Goal: Task Accomplishment & Management: Complete application form

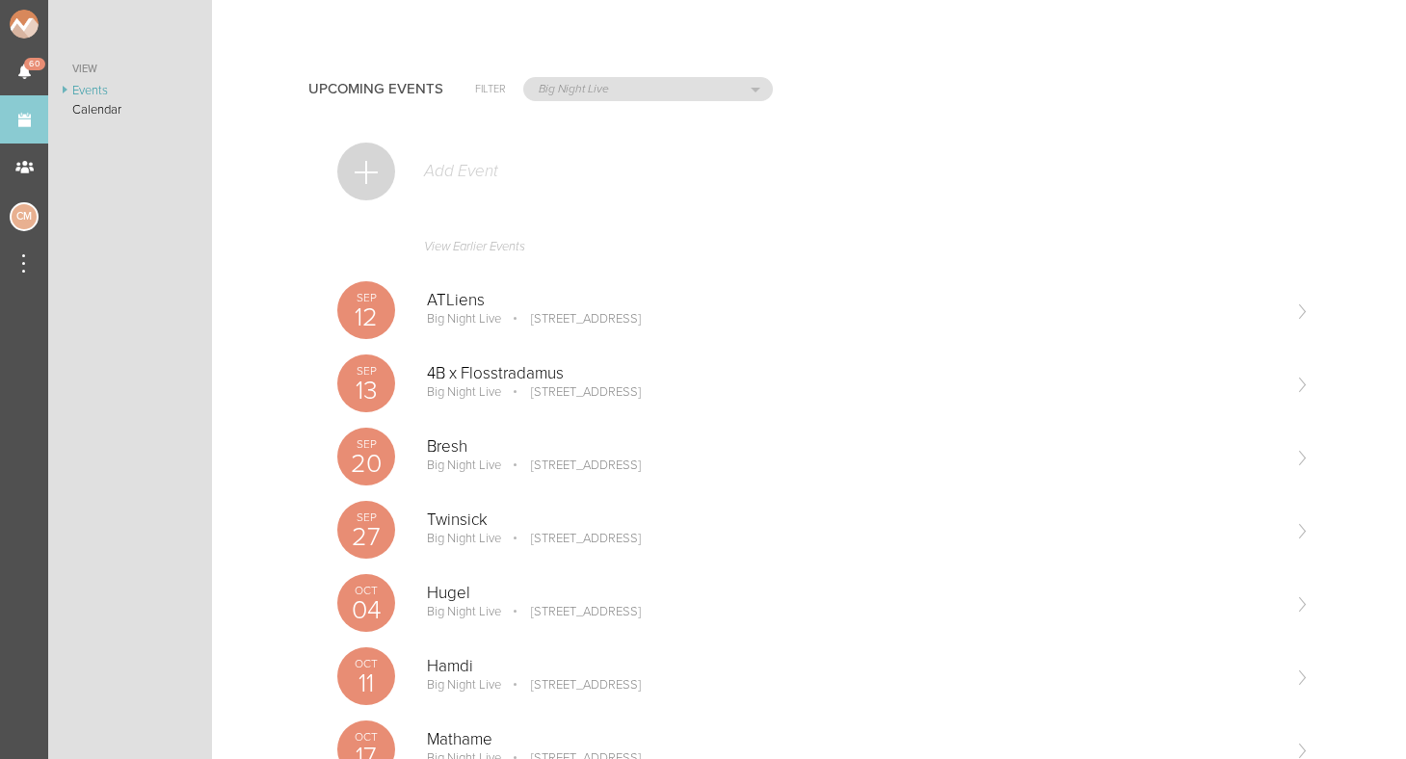
click at [361, 171] on div at bounding box center [366, 172] width 58 height 58
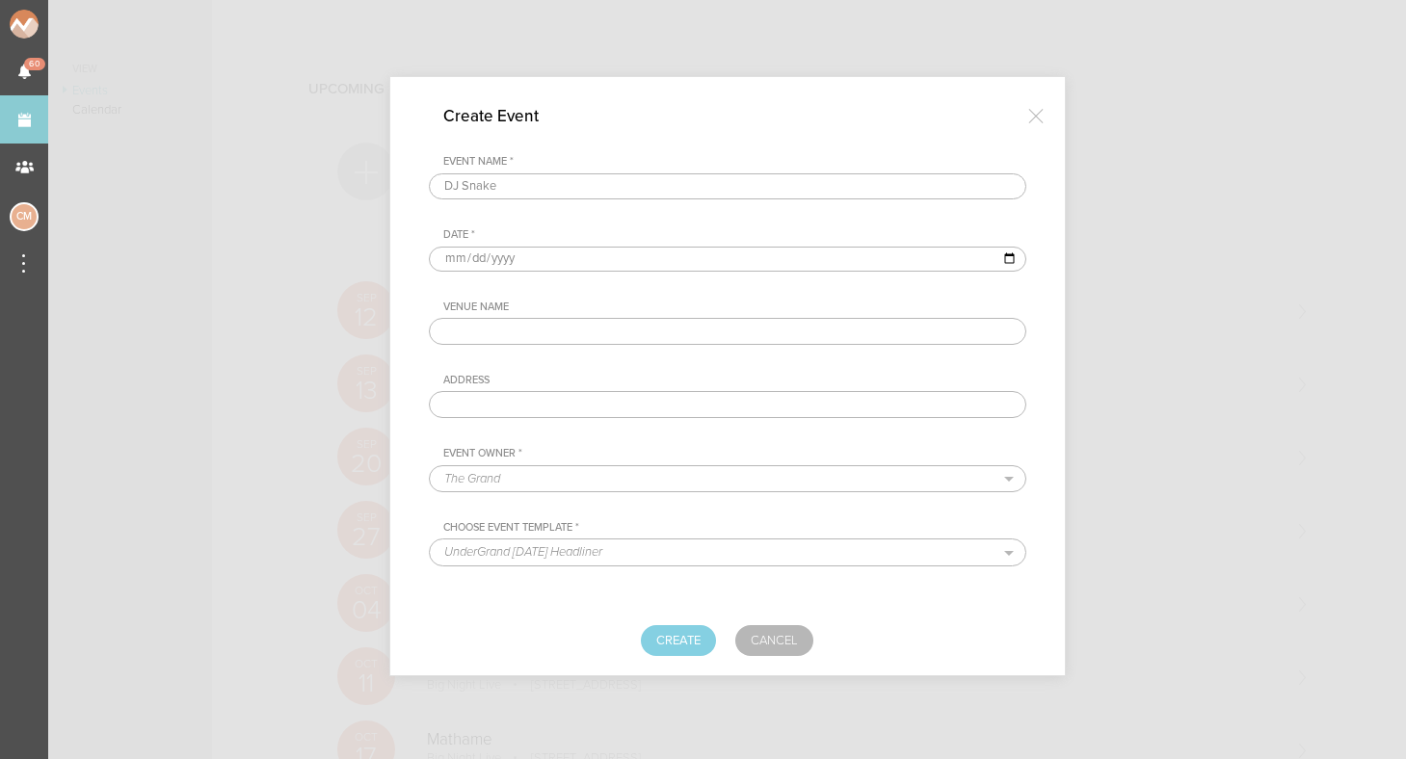
type input "DJ Snake"
click at [447, 258] on input "date" at bounding box center [728, 259] width 598 height 25
type input "2025-12-29"
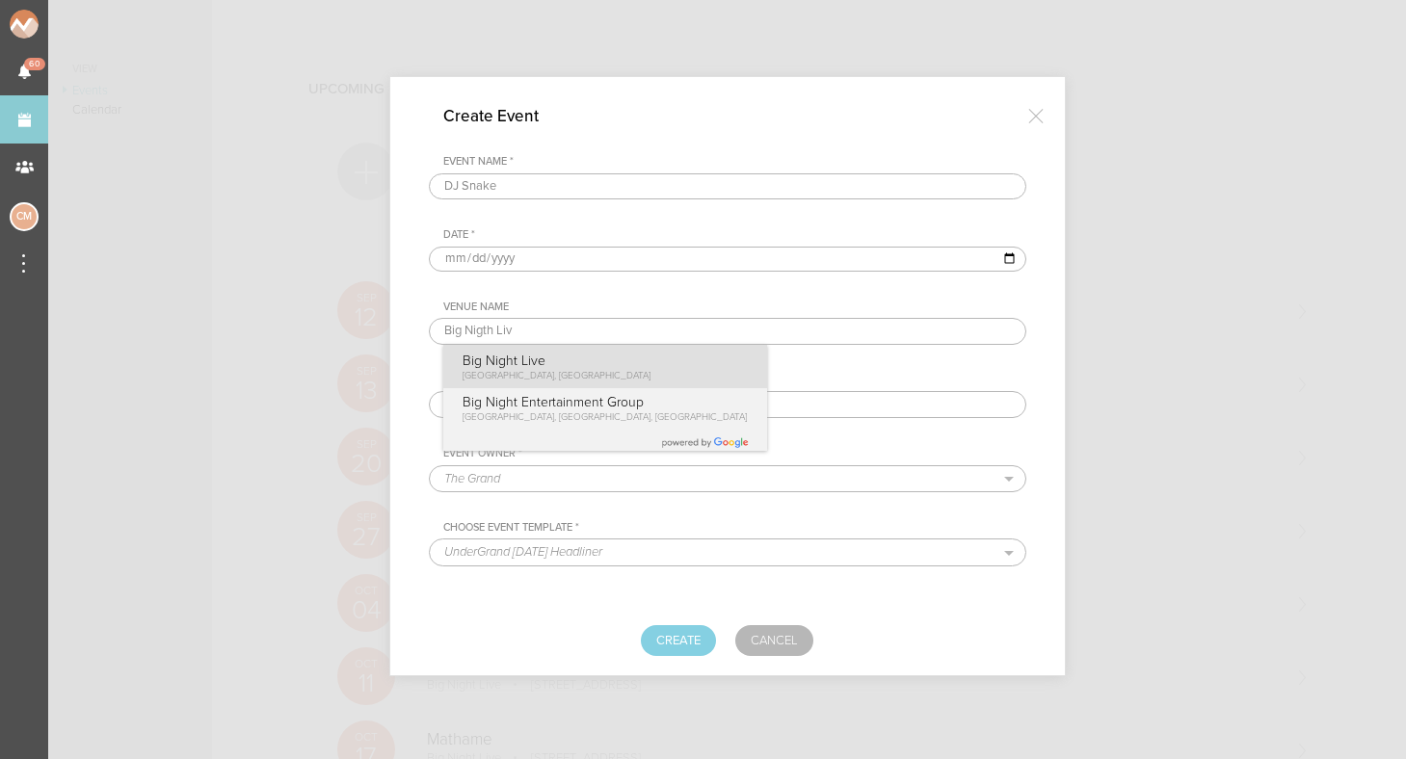
click at [492, 368] on p "Big Night Live" at bounding box center [557, 361] width 189 height 16
type input "Big Night Live"
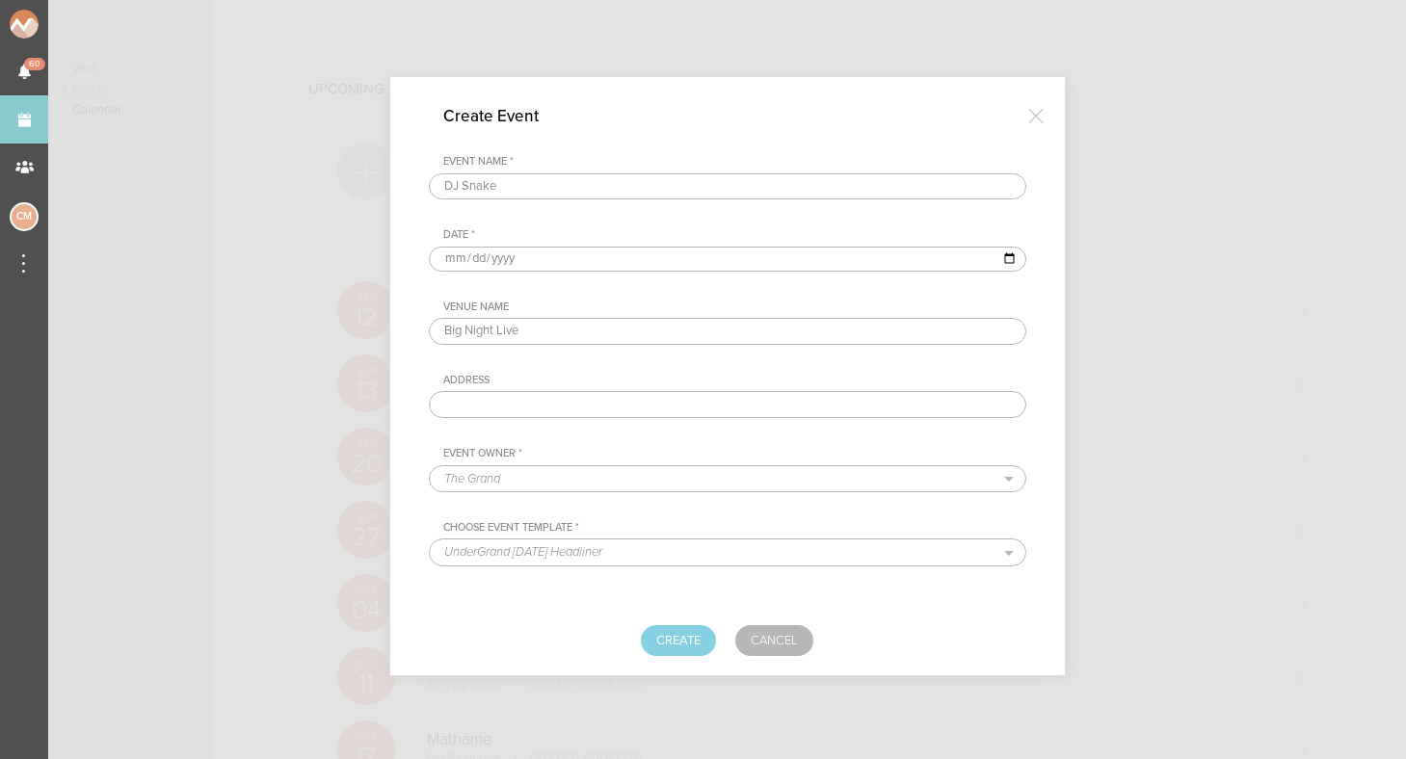
type input "[STREET_ADDRESS]"
select select "925"
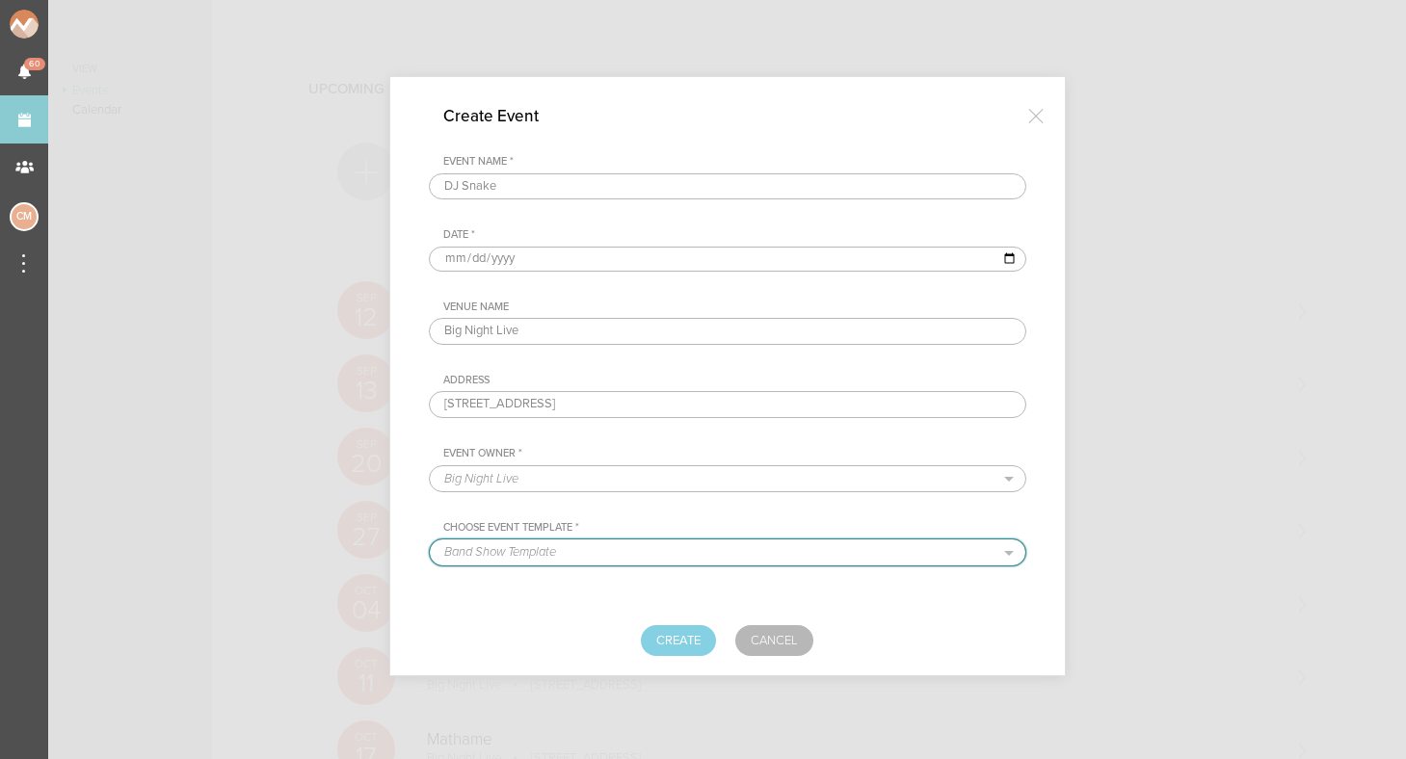
select select "681"
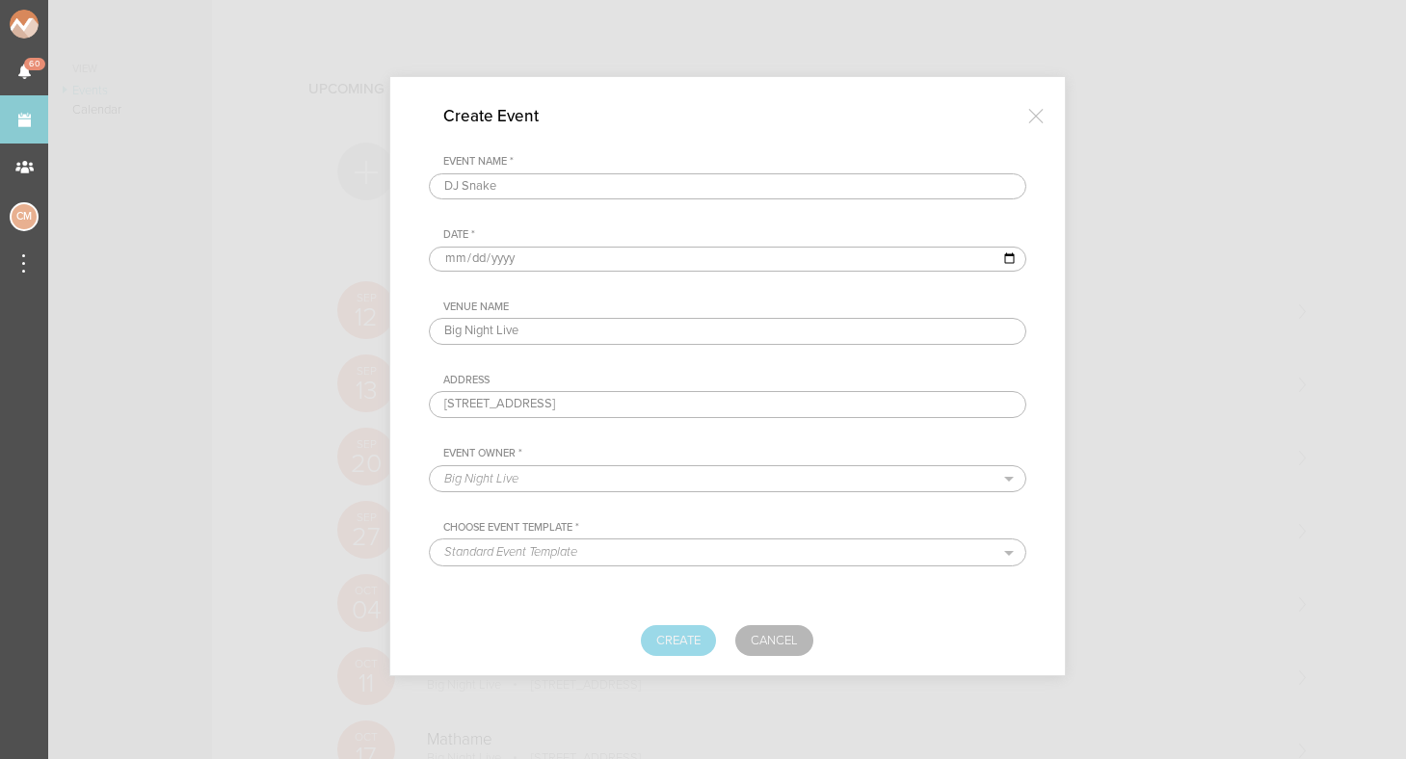
click at [675, 647] on button "Create" at bounding box center [678, 641] width 75 height 31
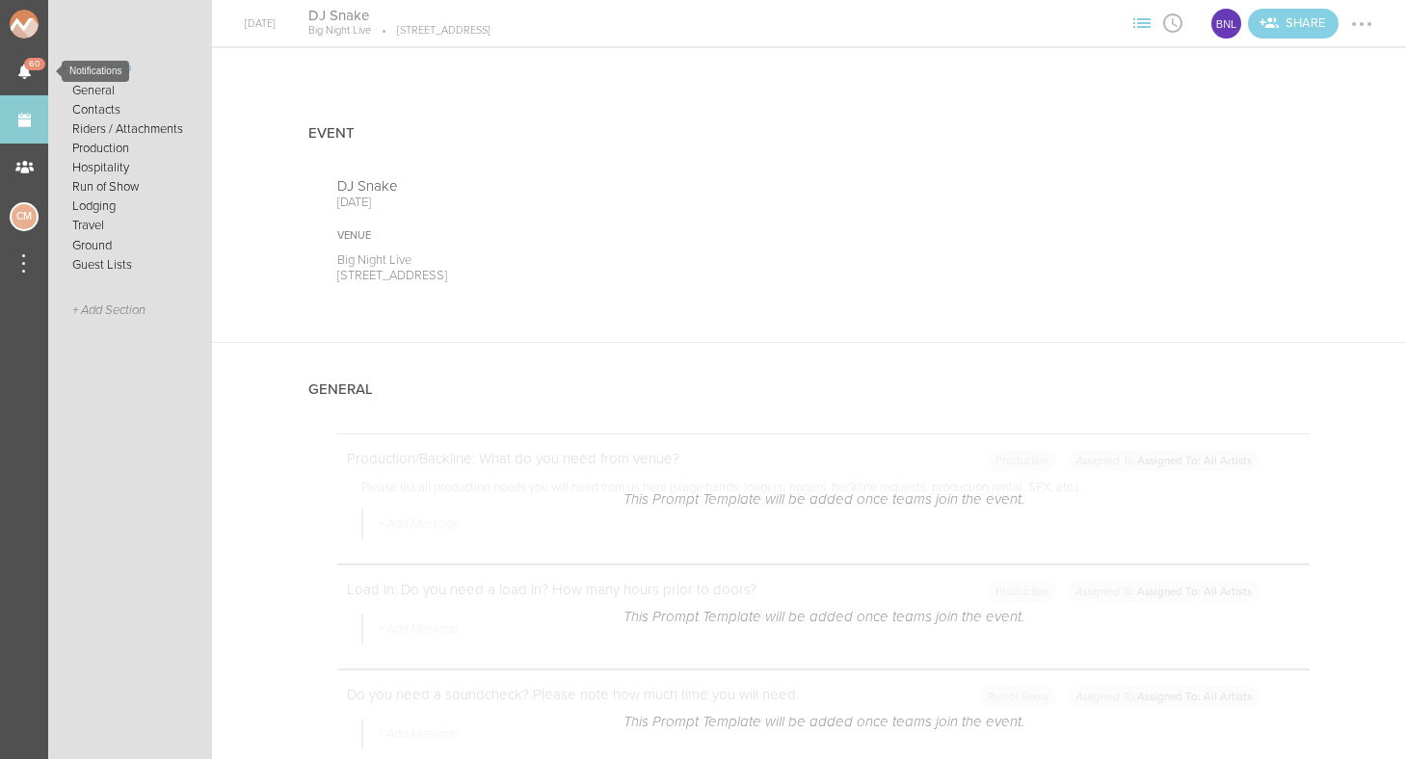
click at [23, 124] on link "Events" at bounding box center [24, 119] width 48 height 48
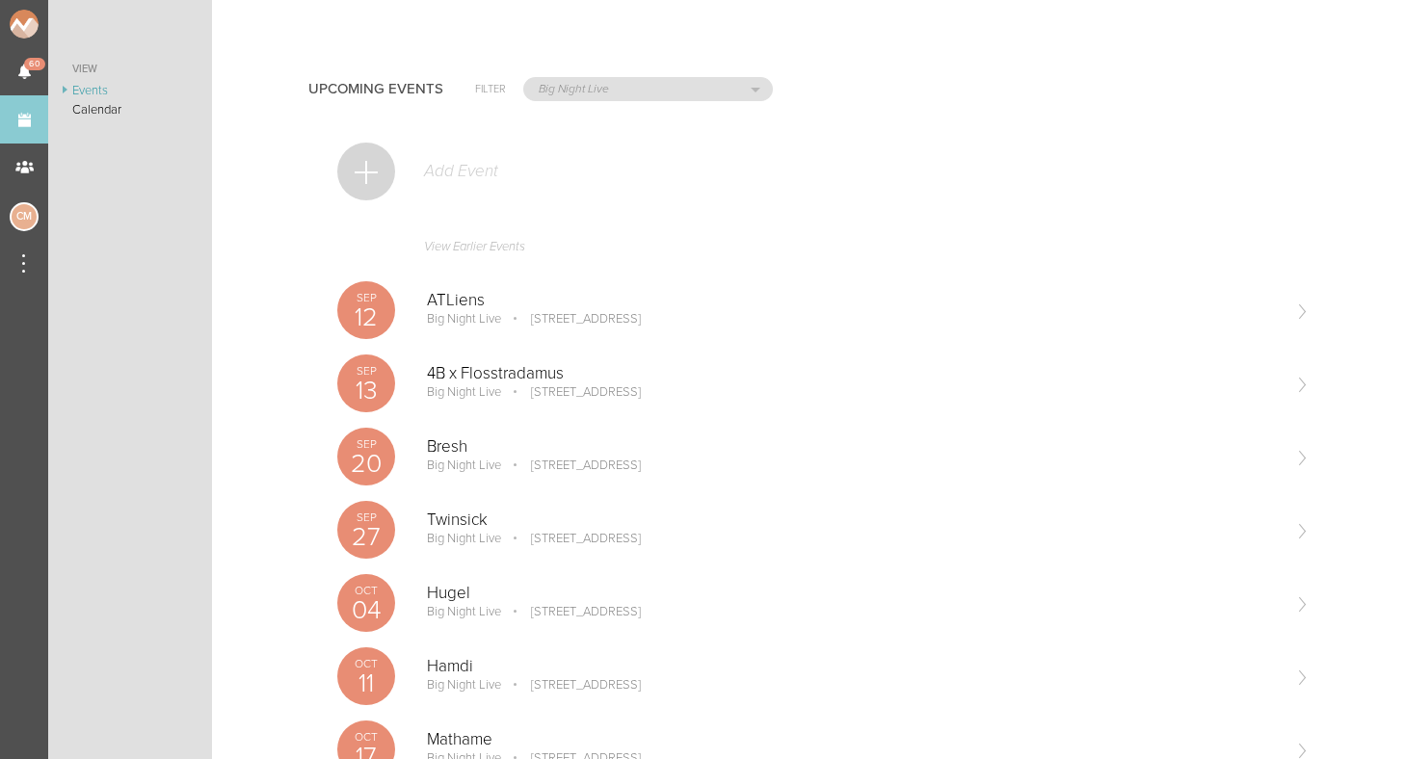
click at [377, 161] on div at bounding box center [366, 172] width 58 height 58
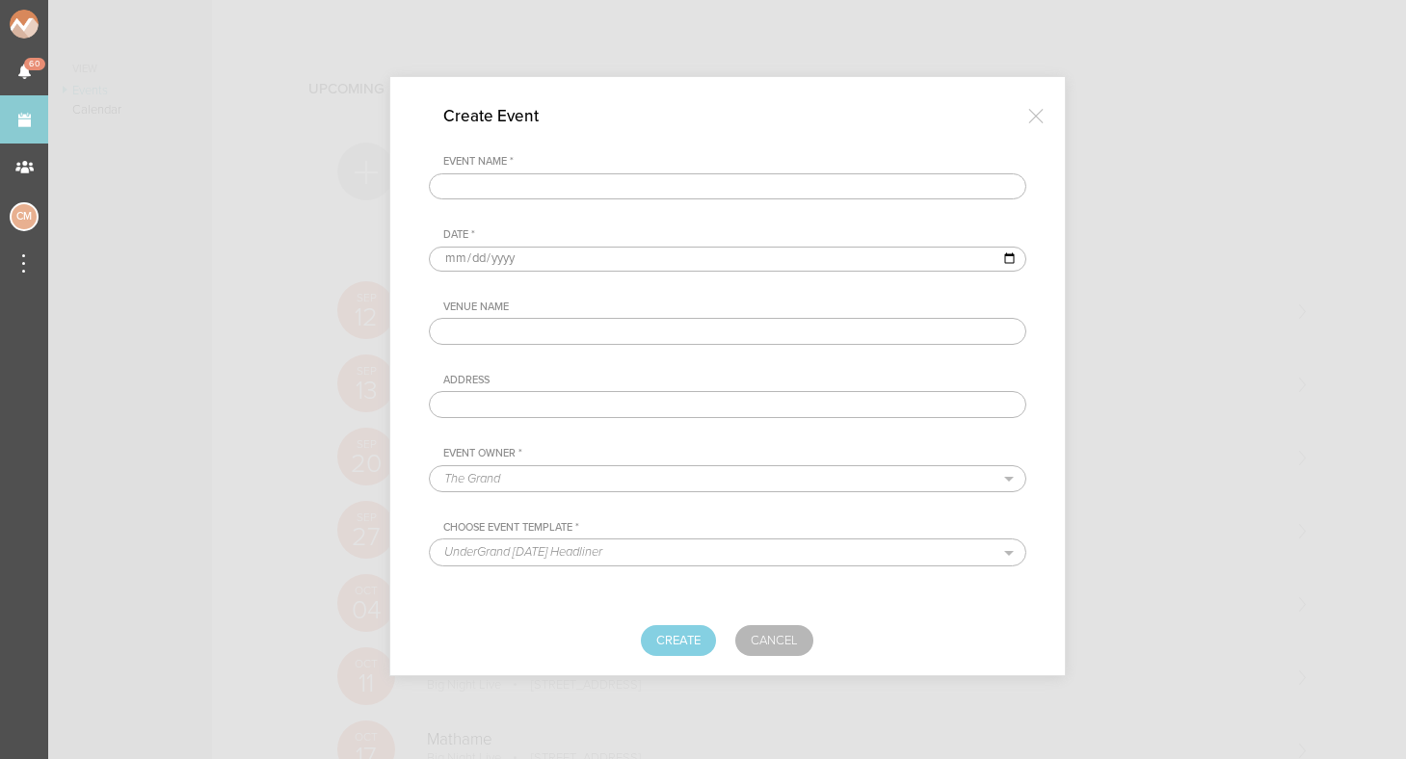
click at [503, 169] on div "Event Name *" at bounding box center [728, 177] width 598 height 44
type input "Porter Robinson"
click at [448, 255] on input "date" at bounding box center [728, 259] width 598 height 25
type input "2025-12-30"
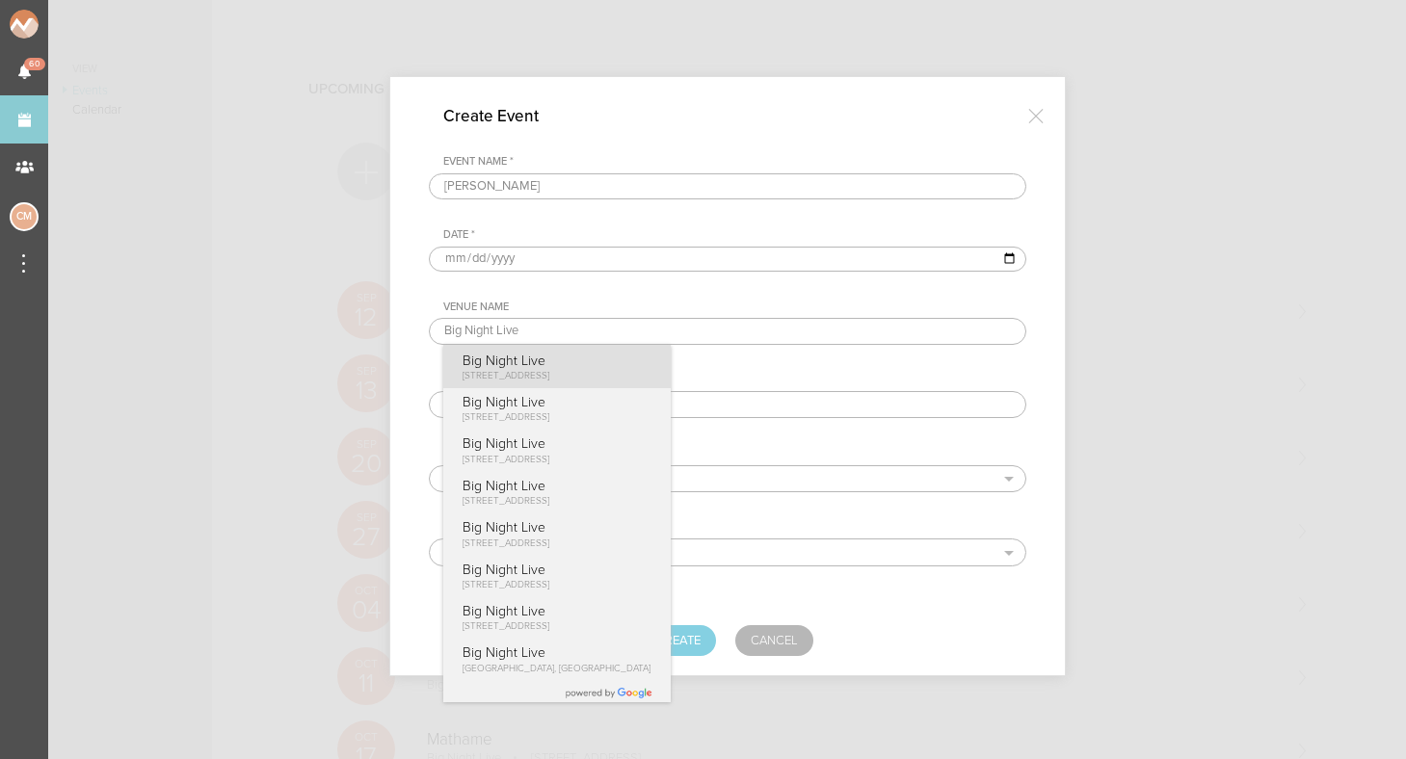
type input "Big Night Live"
click at [549, 378] on span "[STREET_ADDRESS]" at bounding box center [506, 376] width 87 height 12
type input "[STREET_ADDRESS]"
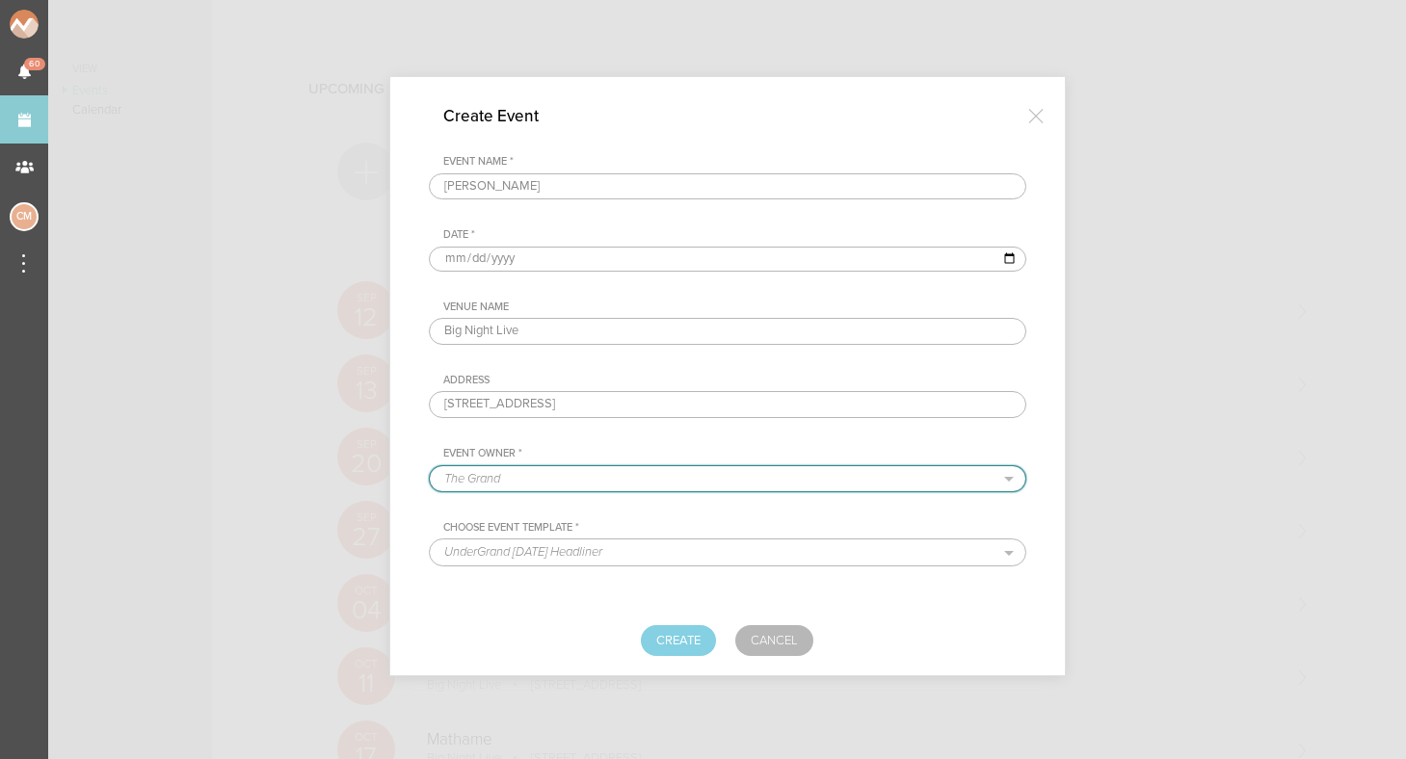
select select "925"
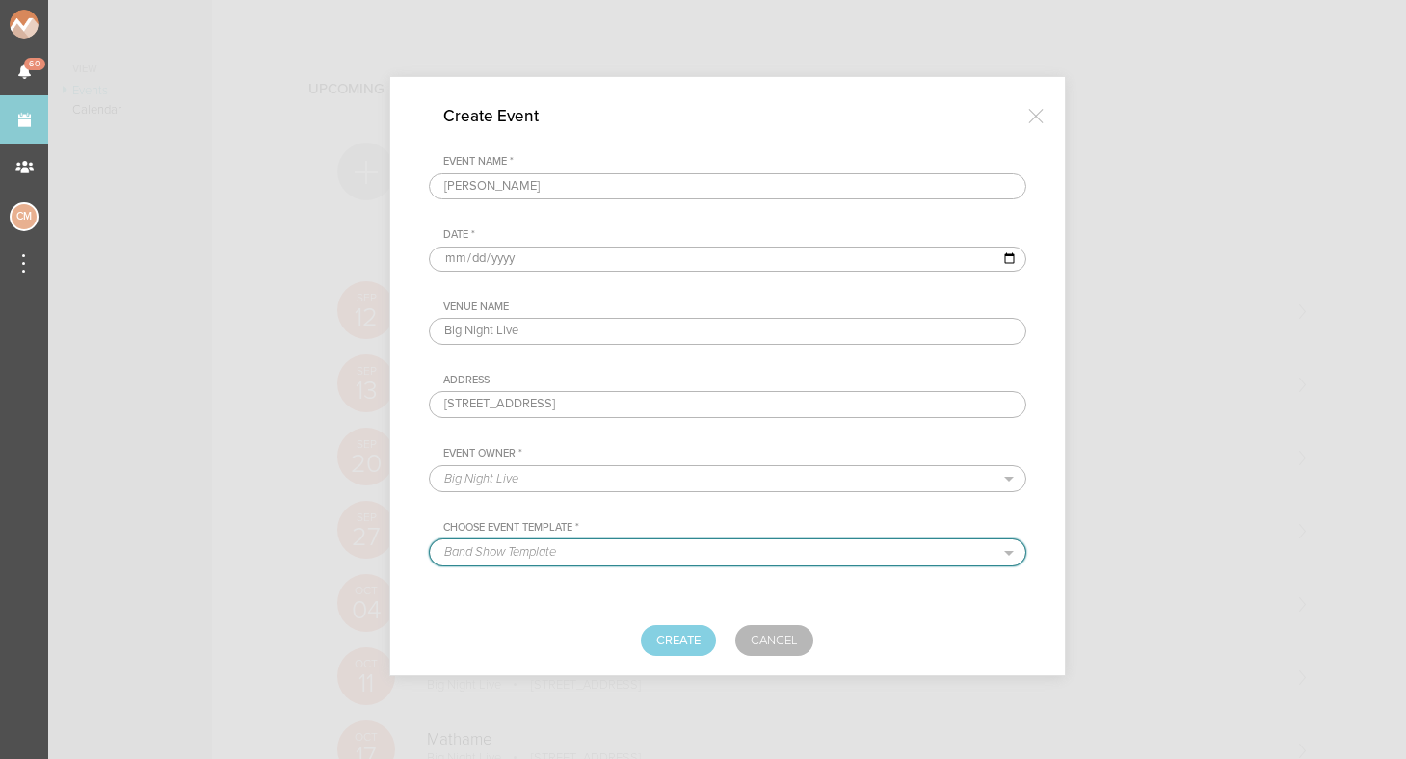
select select "681"
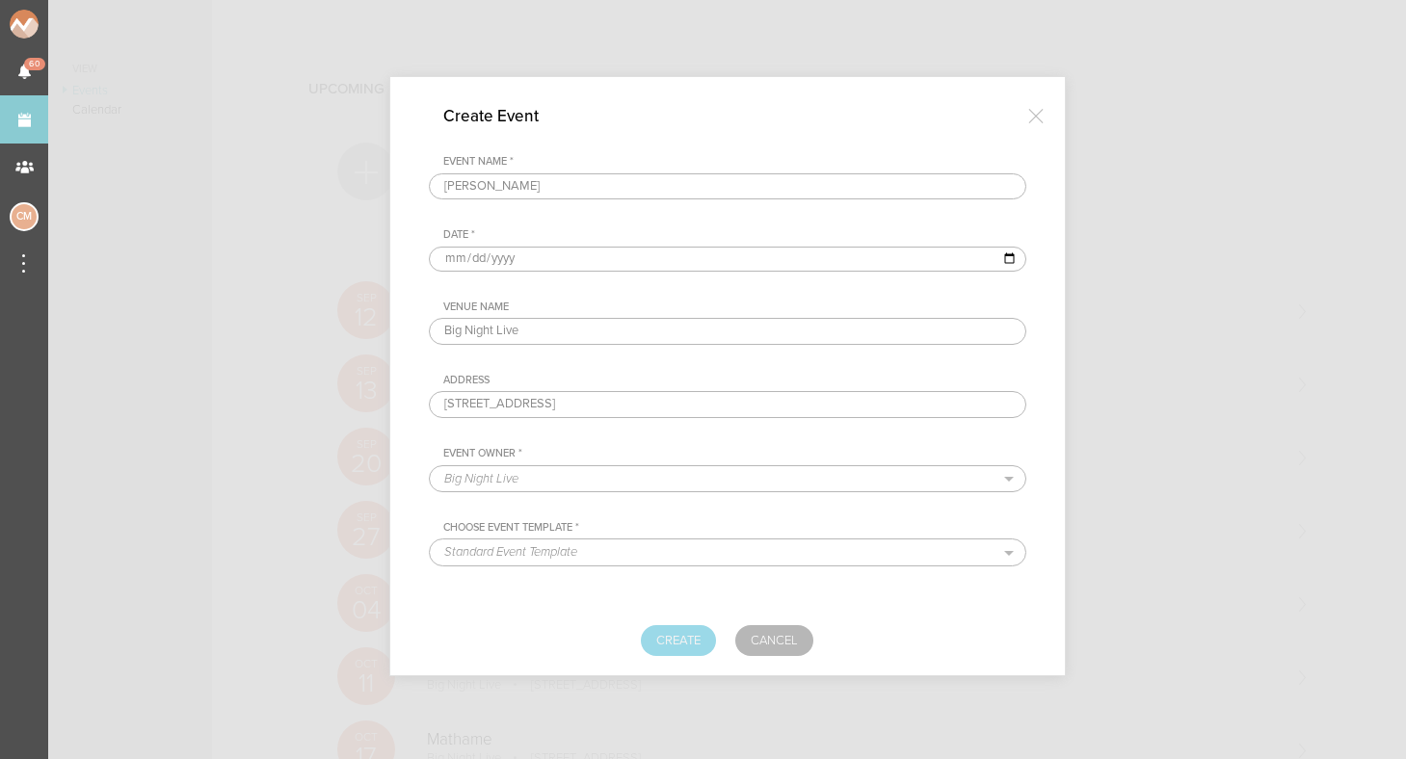
click at [689, 634] on button "Create" at bounding box center [678, 641] width 75 height 31
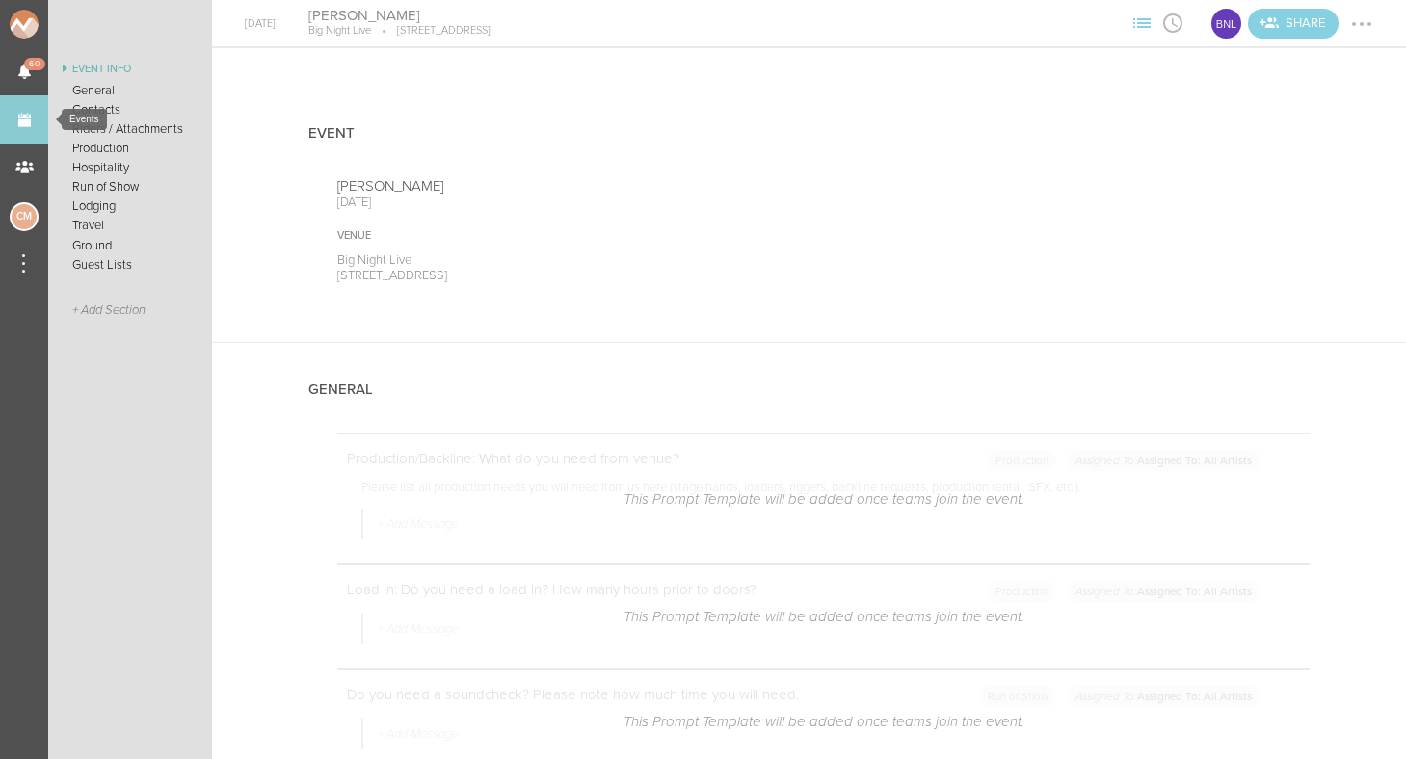
click at [30, 116] on link "Events" at bounding box center [24, 119] width 48 height 48
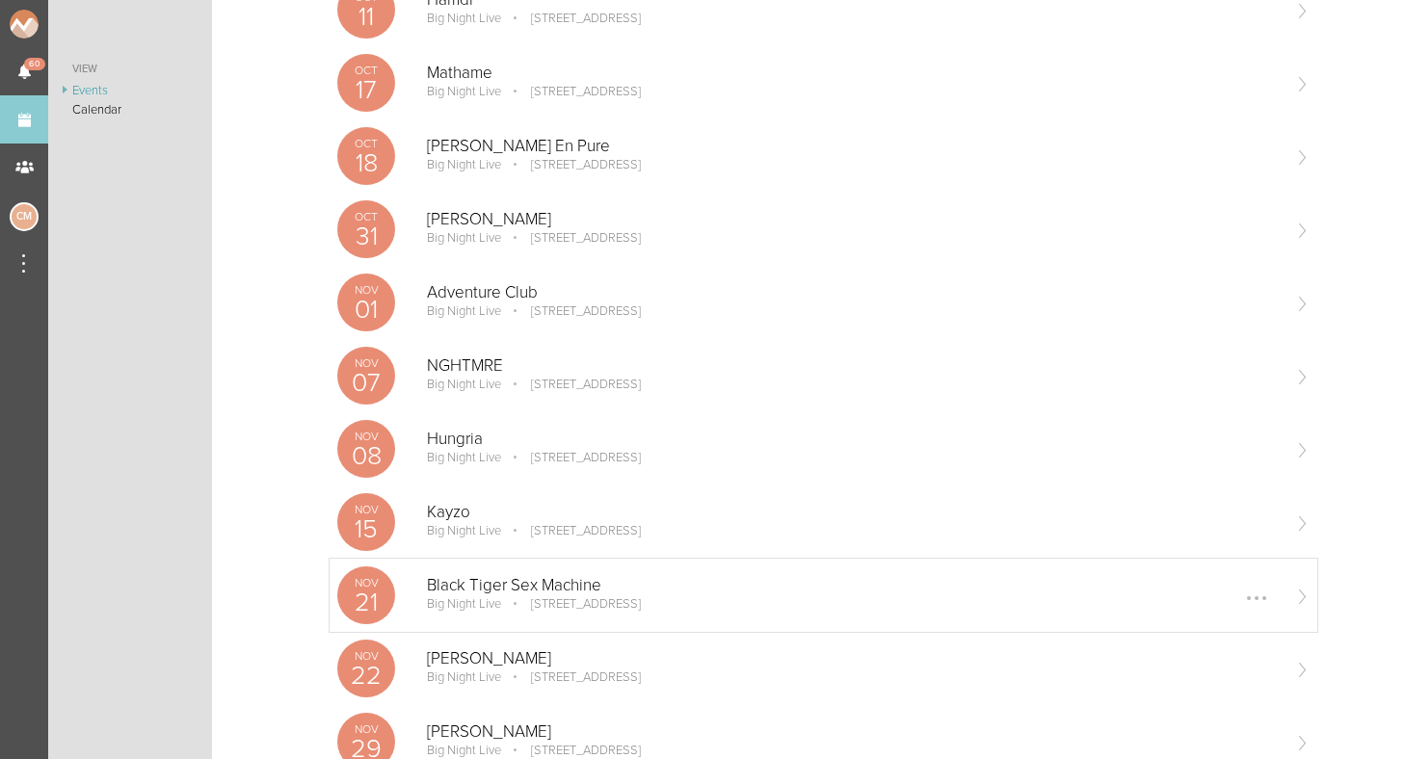
scroll to position [150, 0]
